Goal: Navigation & Orientation: Find specific page/section

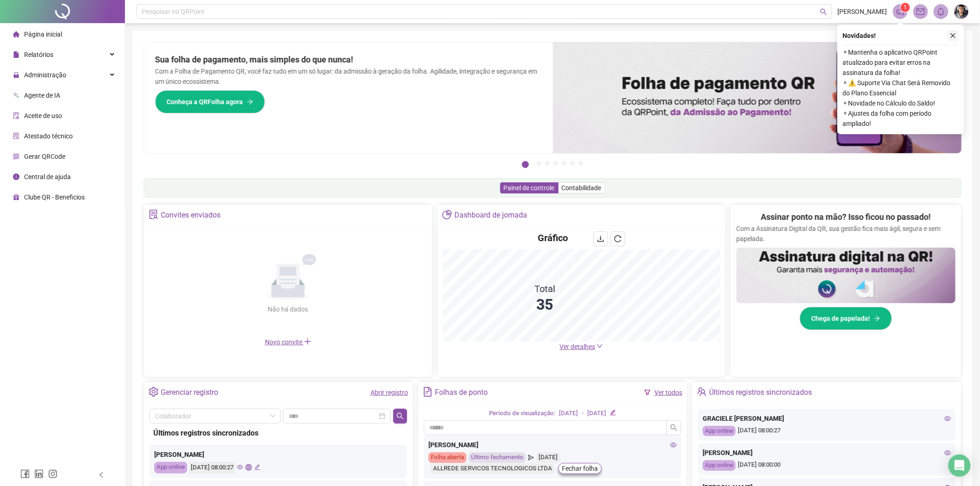
click at [792, 38] on icon "close" at bounding box center [953, 35] width 6 height 6
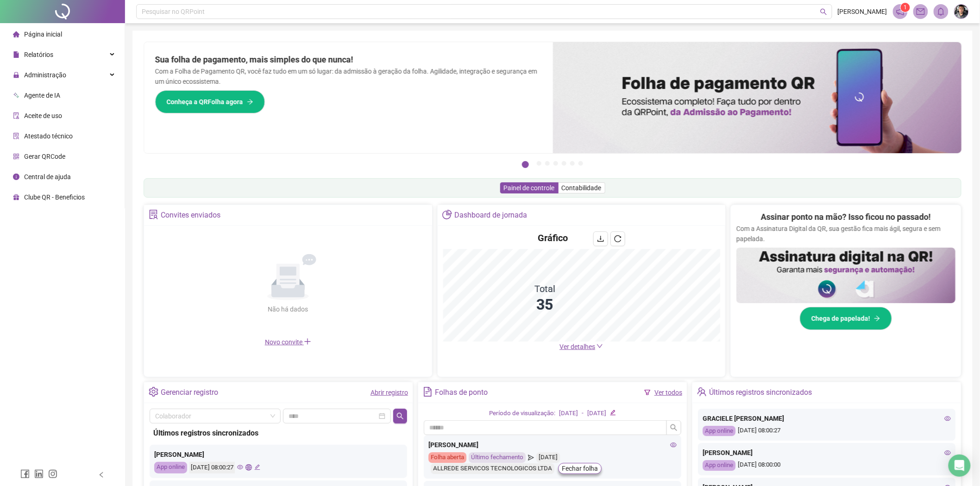
click at [792, 16] on span at bounding box center [900, 11] width 15 height 15
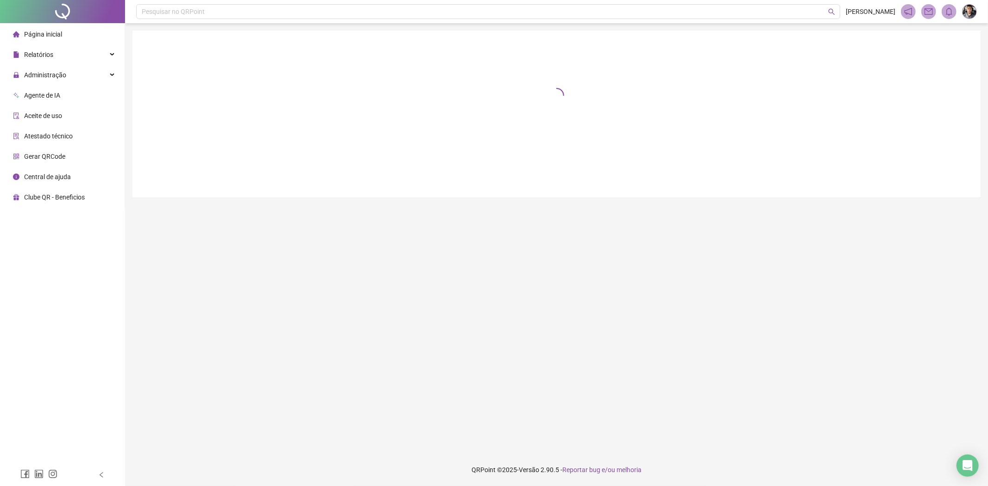
click at [57, 31] on span "Página inicial" at bounding box center [43, 34] width 38 height 7
